Goal: Task Accomplishment & Management: Manage account settings

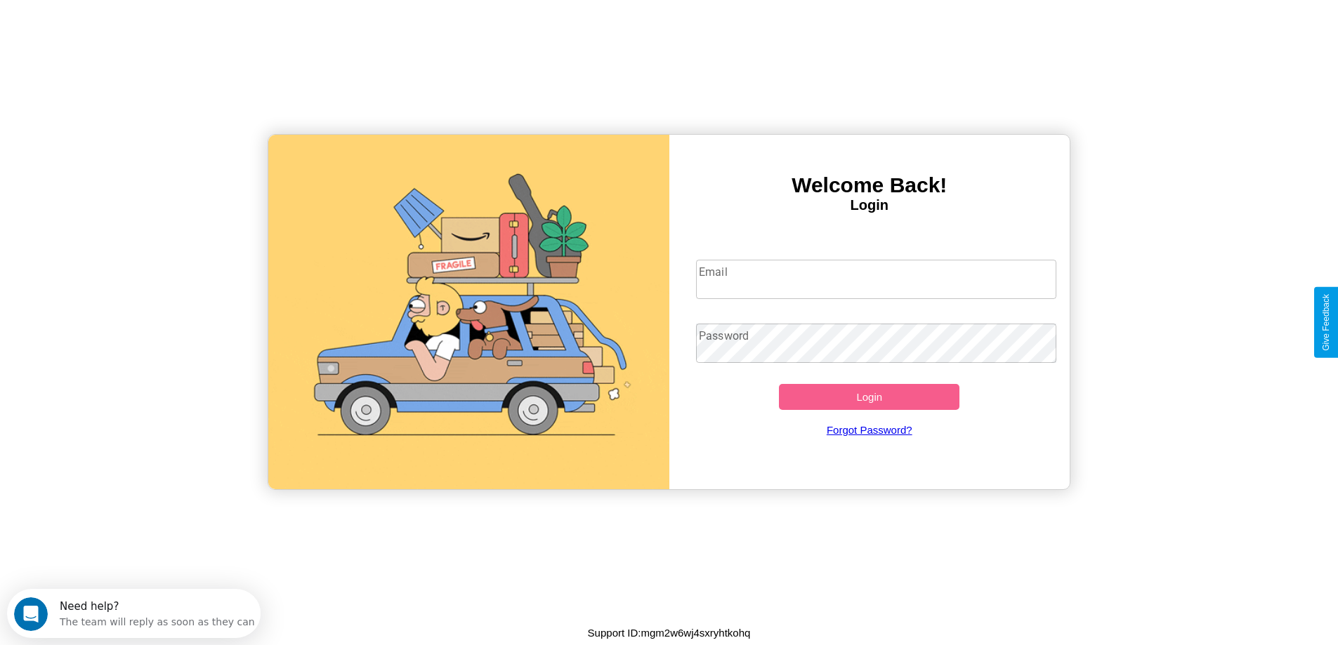
click at [876, 279] on input "Email" at bounding box center [876, 279] width 360 height 39
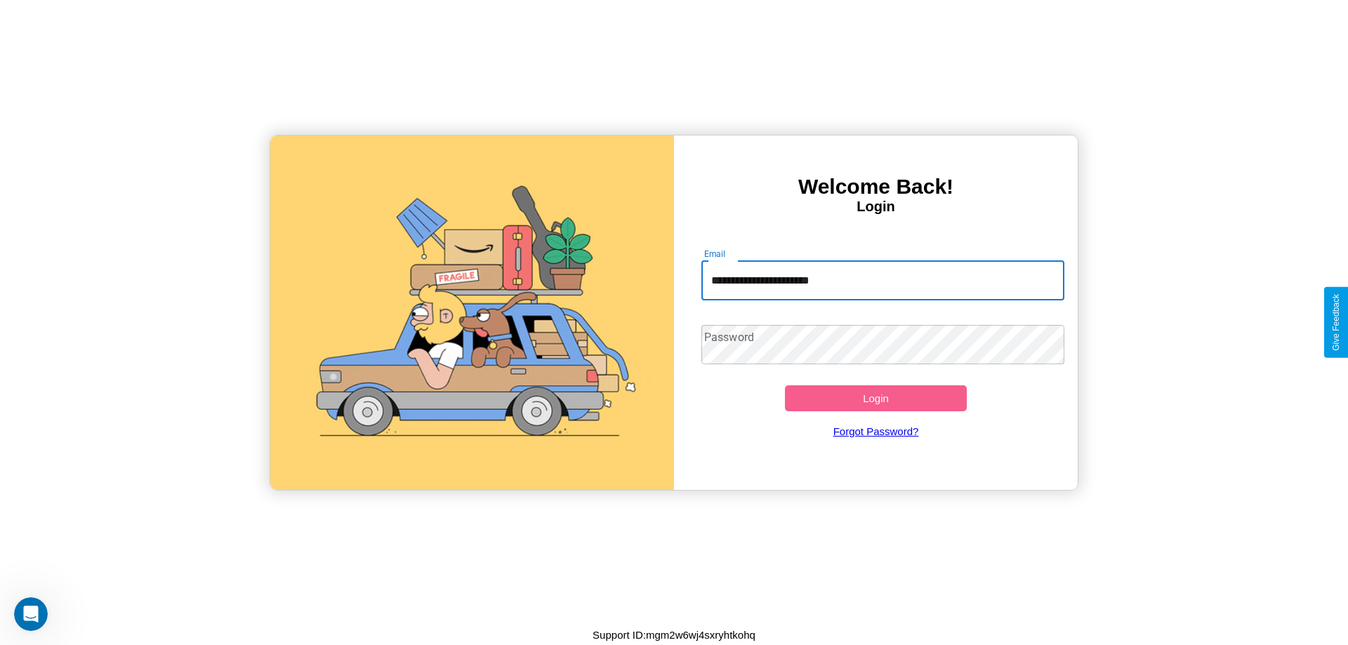
type input "**********"
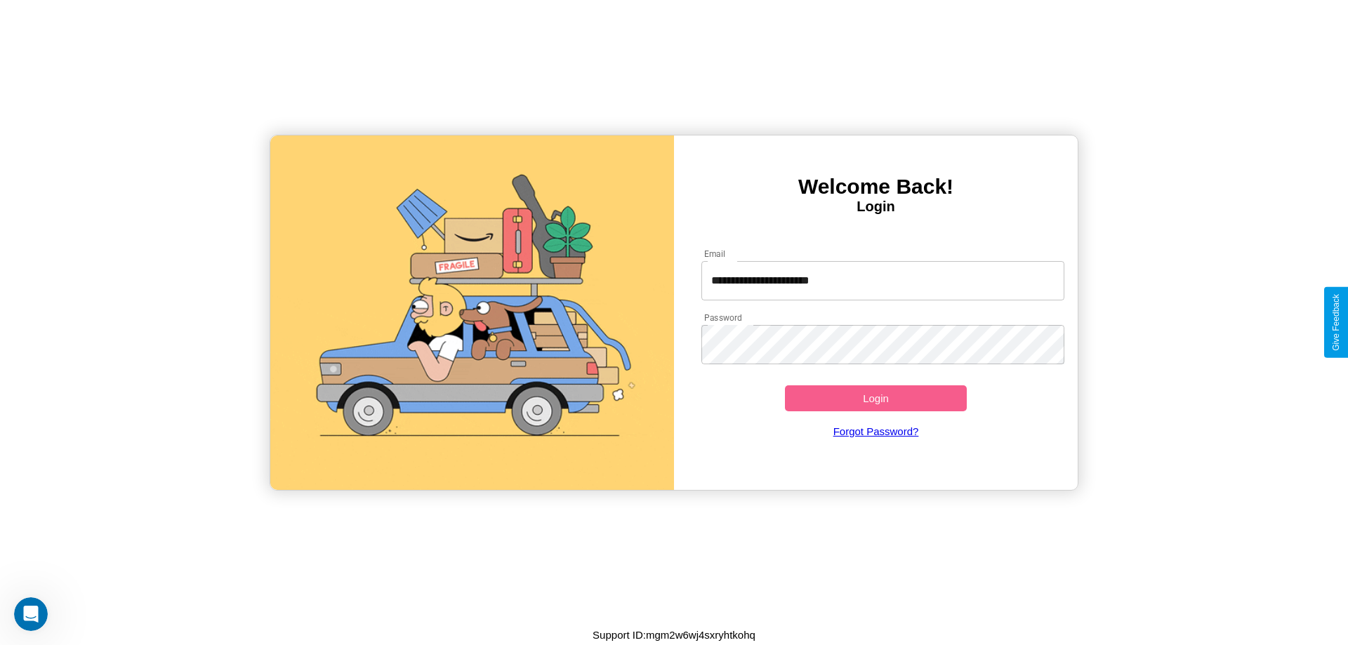
click at [876, 398] on button "Login" at bounding box center [876, 398] width 182 height 26
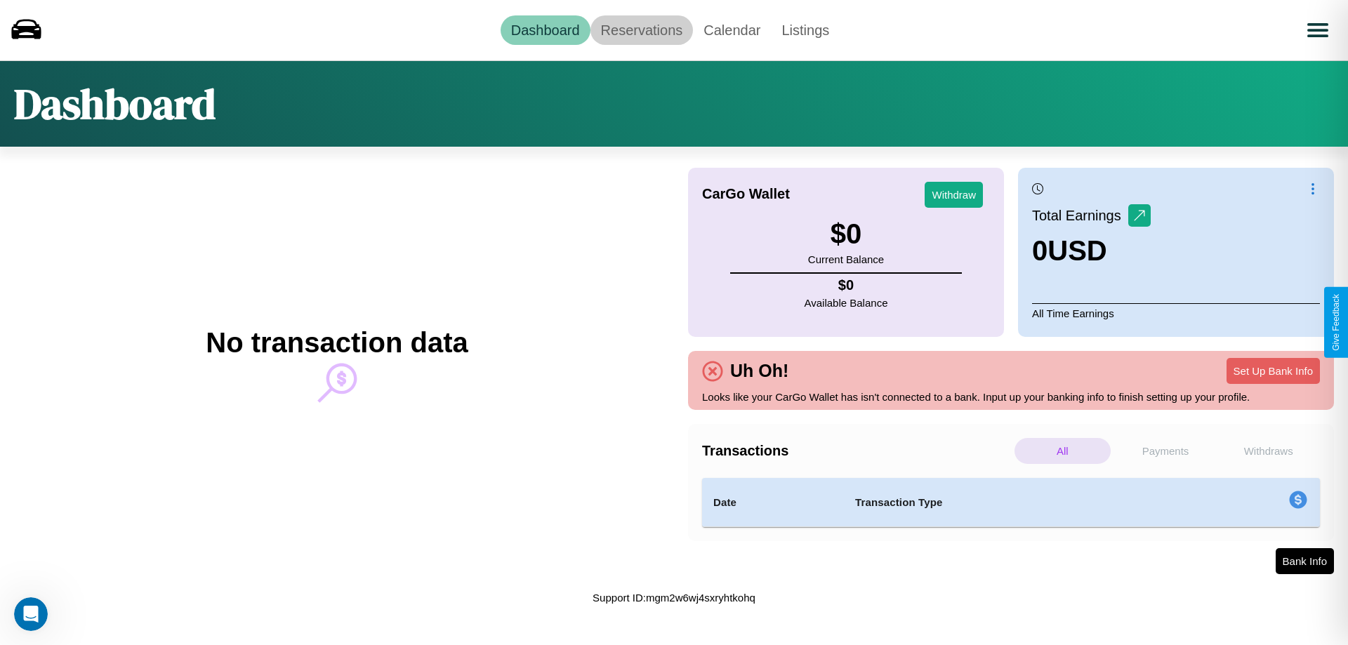
click at [641, 29] on link "Reservations" at bounding box center [641, 29] width 103 height 29
